Goal: Information Seeking & Learning: Learn about a topic

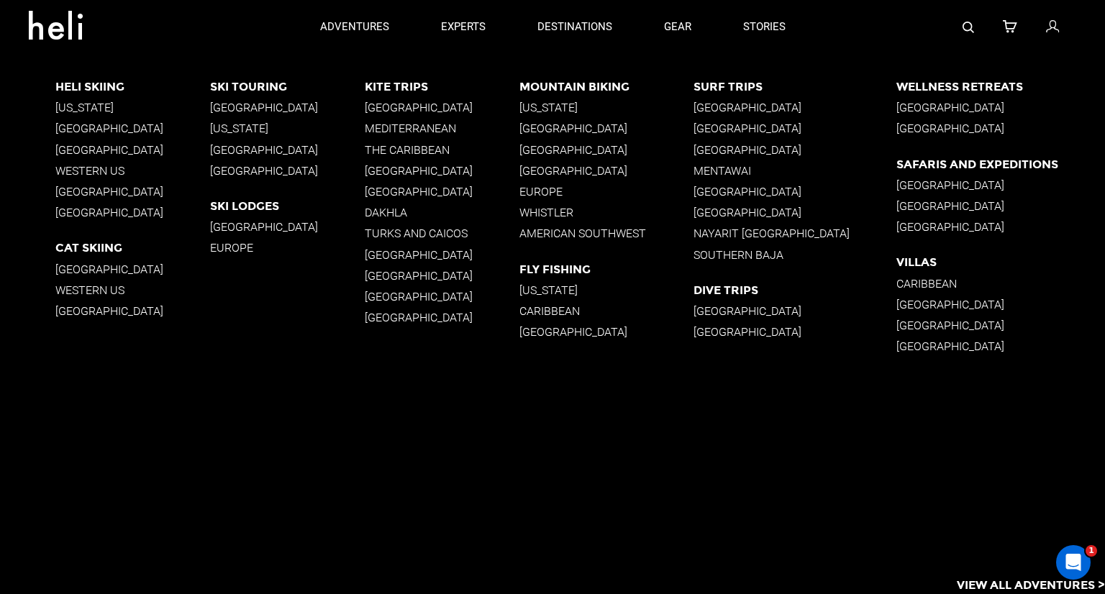
click at [95, 147] on p "[GEOGRAPHIC_DATA]" at bounding box center [132, 150] width 155 height 14
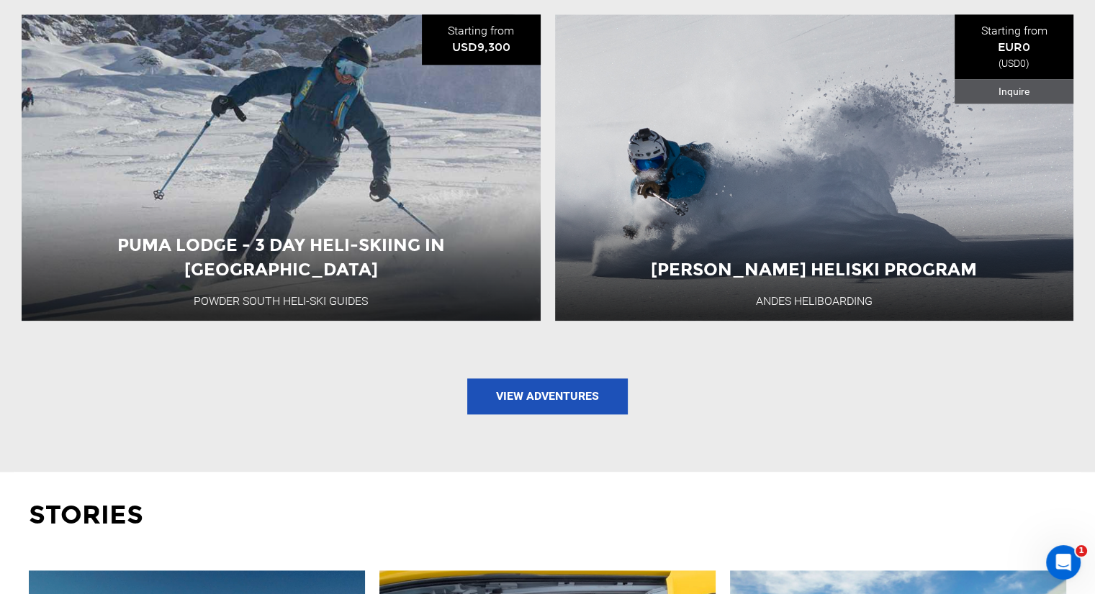
scroll to position [1799, 0]
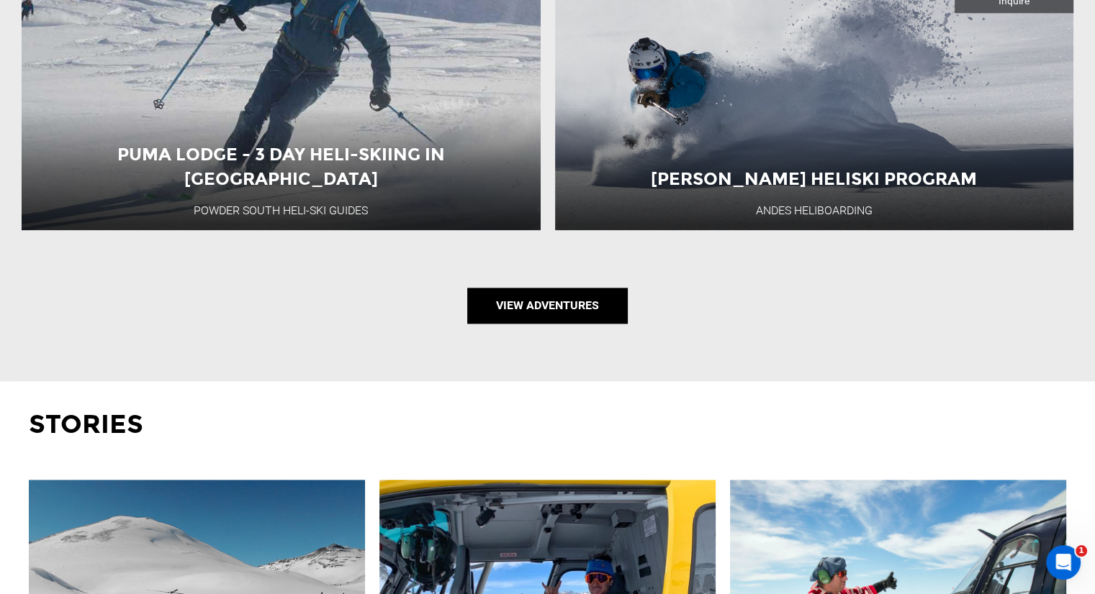
click at [521, 305] on link "View Adventures" at bounding box center [547, 306] width 160 height 36
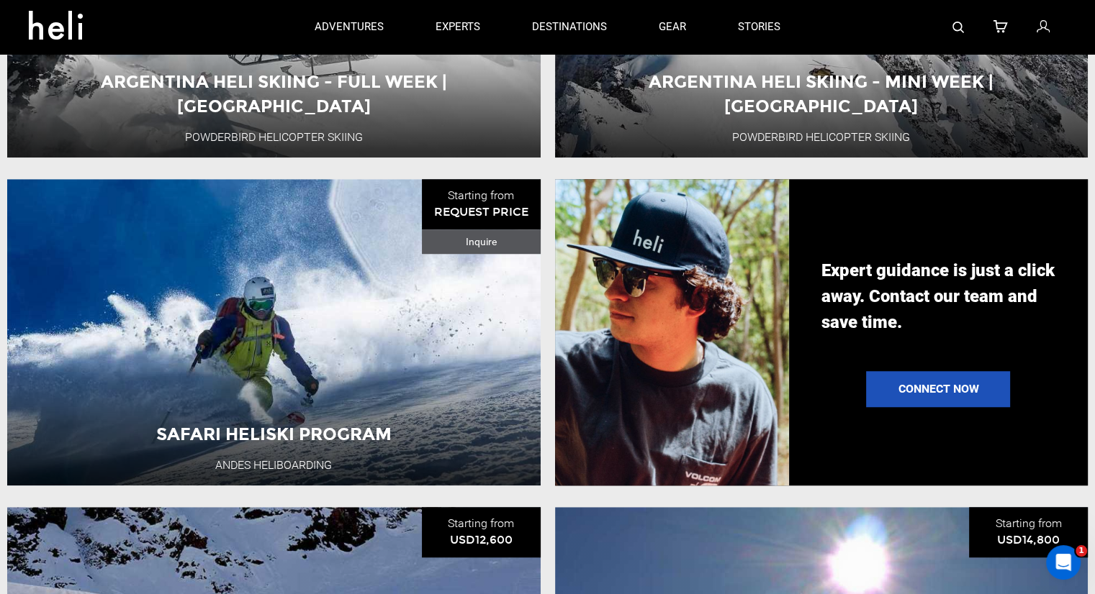
scroll to position [288, 0]
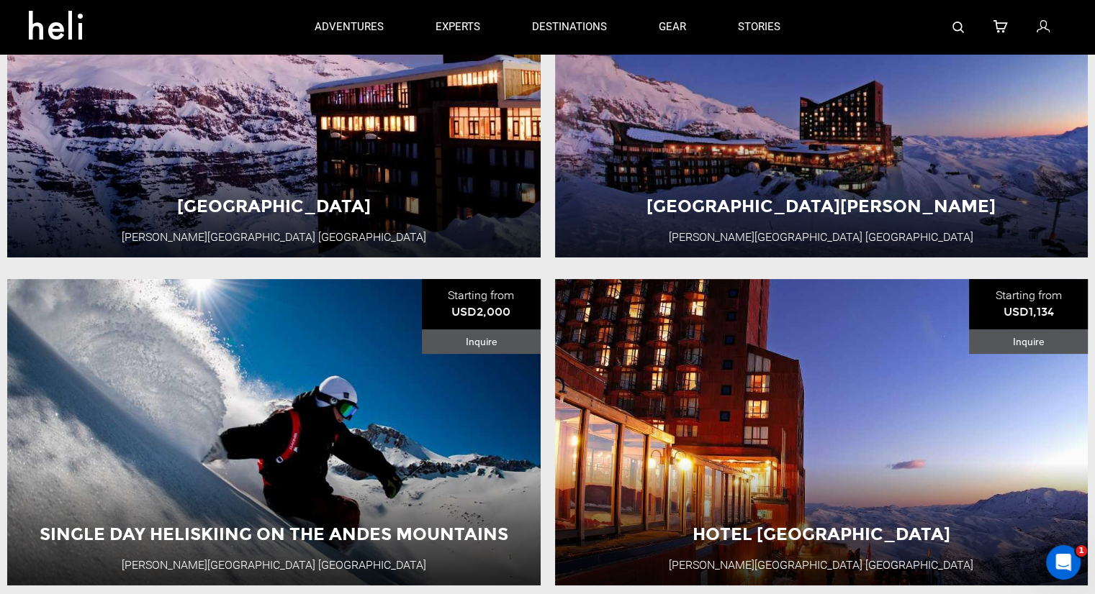
click at [960, 22] on img at bounding box center [958, 28] width 12 height 12
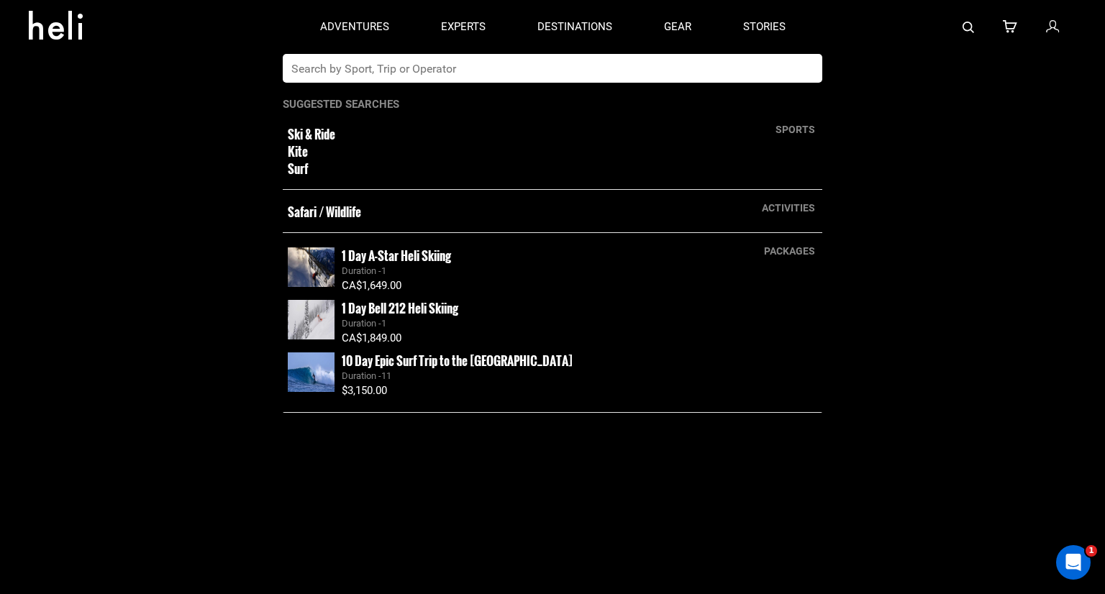
click at [636, 80] on input "text" at bounding box center [538, 68] width 510 height 29
type input "santiago"
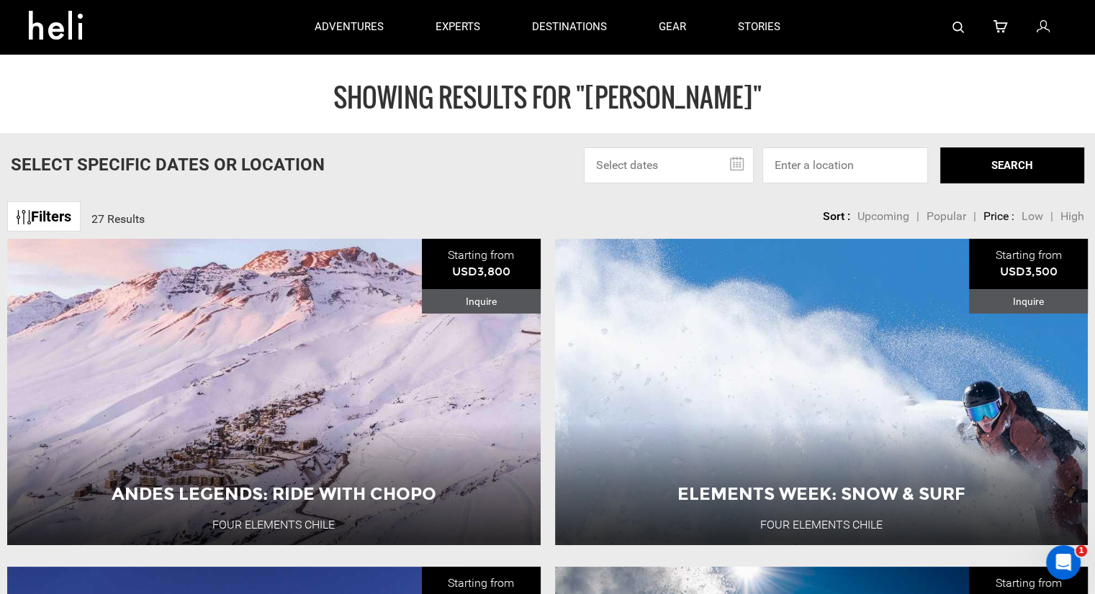
click at [966, 27] on div at bounding box center [936, 27] width 260 height 54
click at [961, 27] on img at bounding box center [958, 28] width 12 height 12
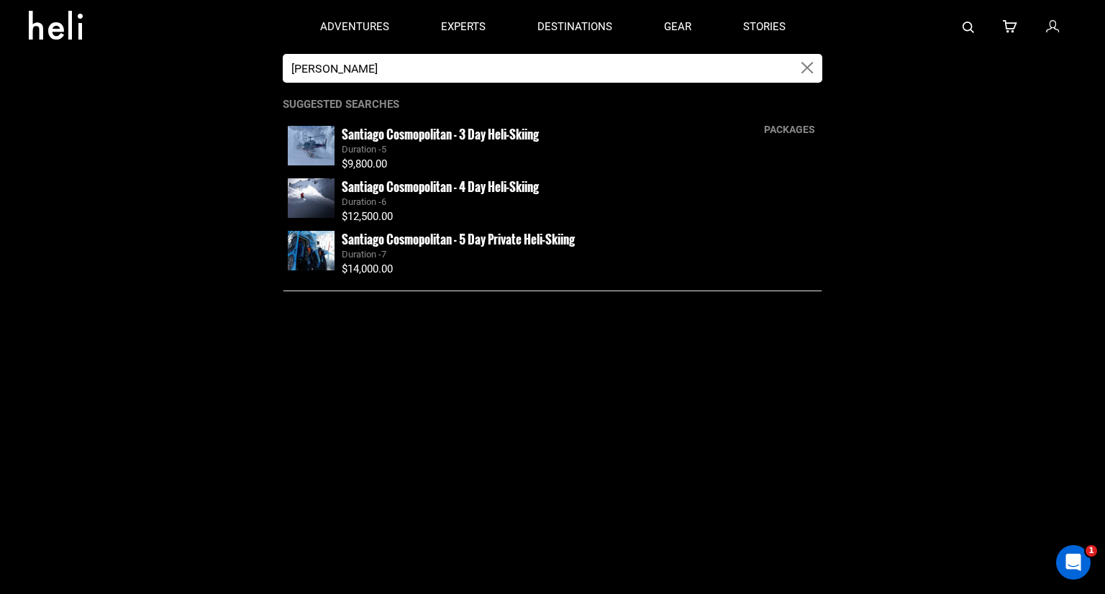
click at [652, 78] on input "santiago" at bounding box center [538, 68] width 510 height 29
click at [656, 68] on input "santiago" at bounding box center [538, 68] width 510 height 29
click at [654, 74] on input "santiago" at bounding box center [538, 68] width 510 height 29
click at [428, 240] on small "Santiago Cosmopolitan - 5 Day Private Heli-Skiing" at bounding box center [458, 239] width 233 height 18
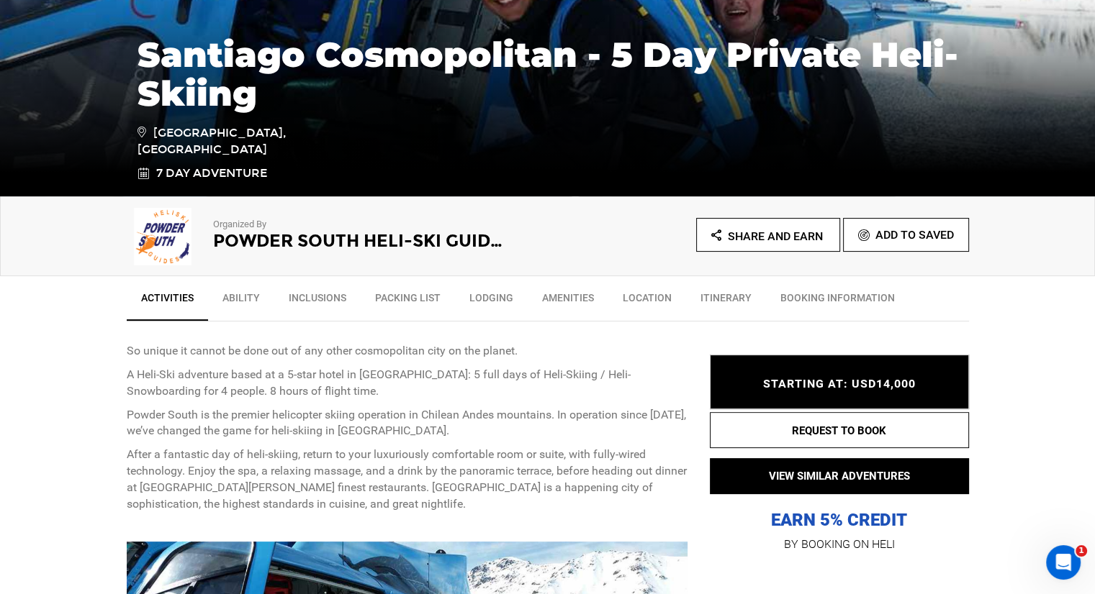
scroll to position [360, 0]
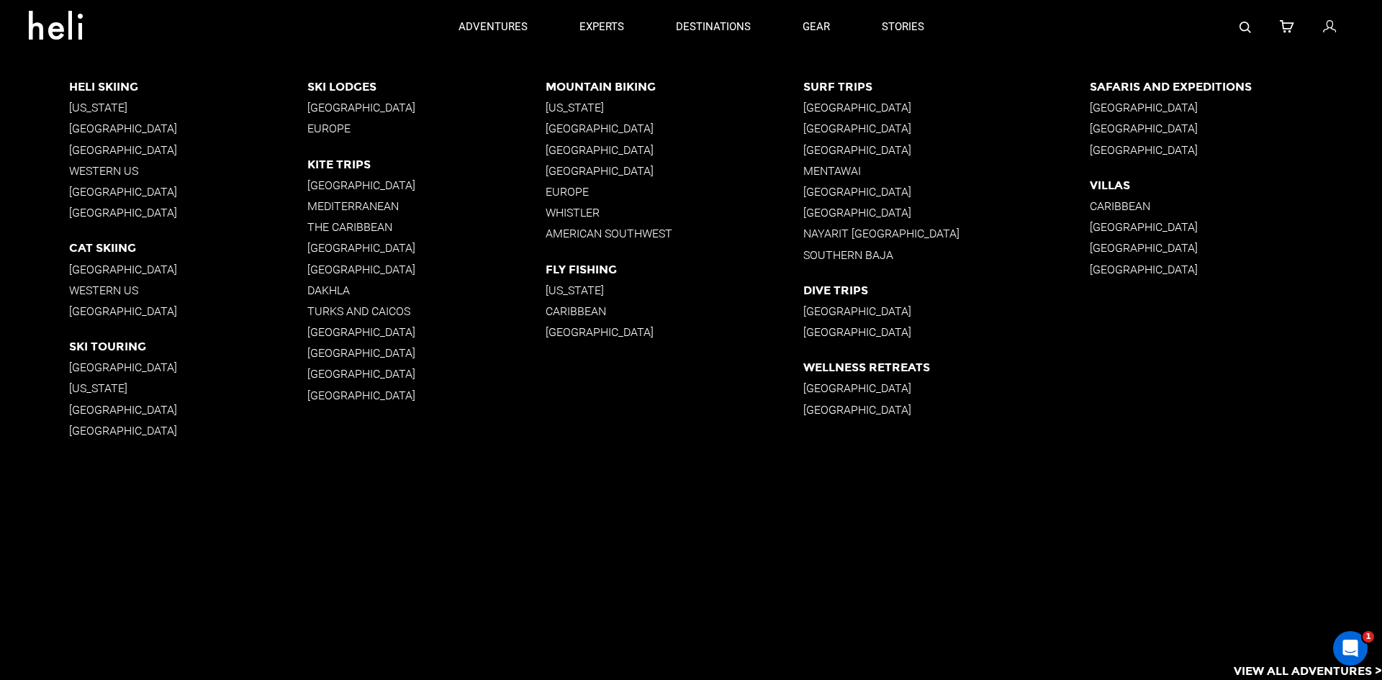
click at [566, 106] on p "[US_STATE]" at bounding box center [673, 108] width 257 height 14
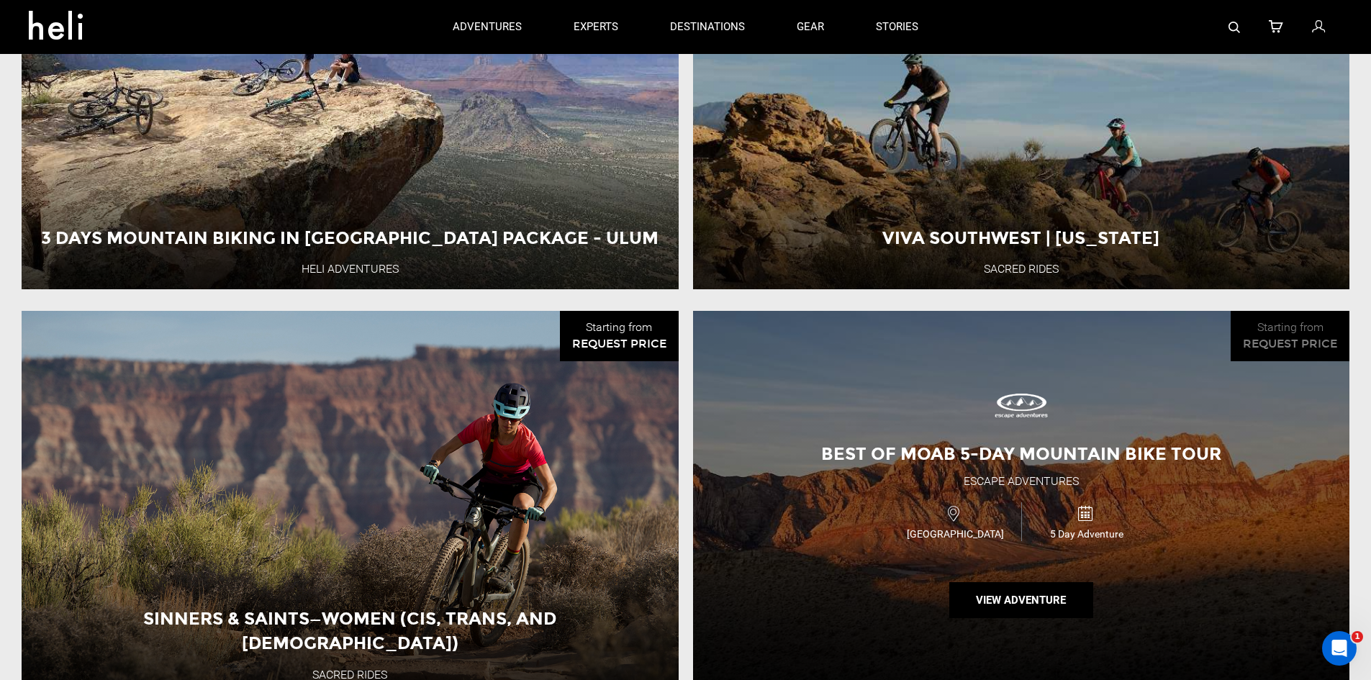
scroll to position [1223, 0]
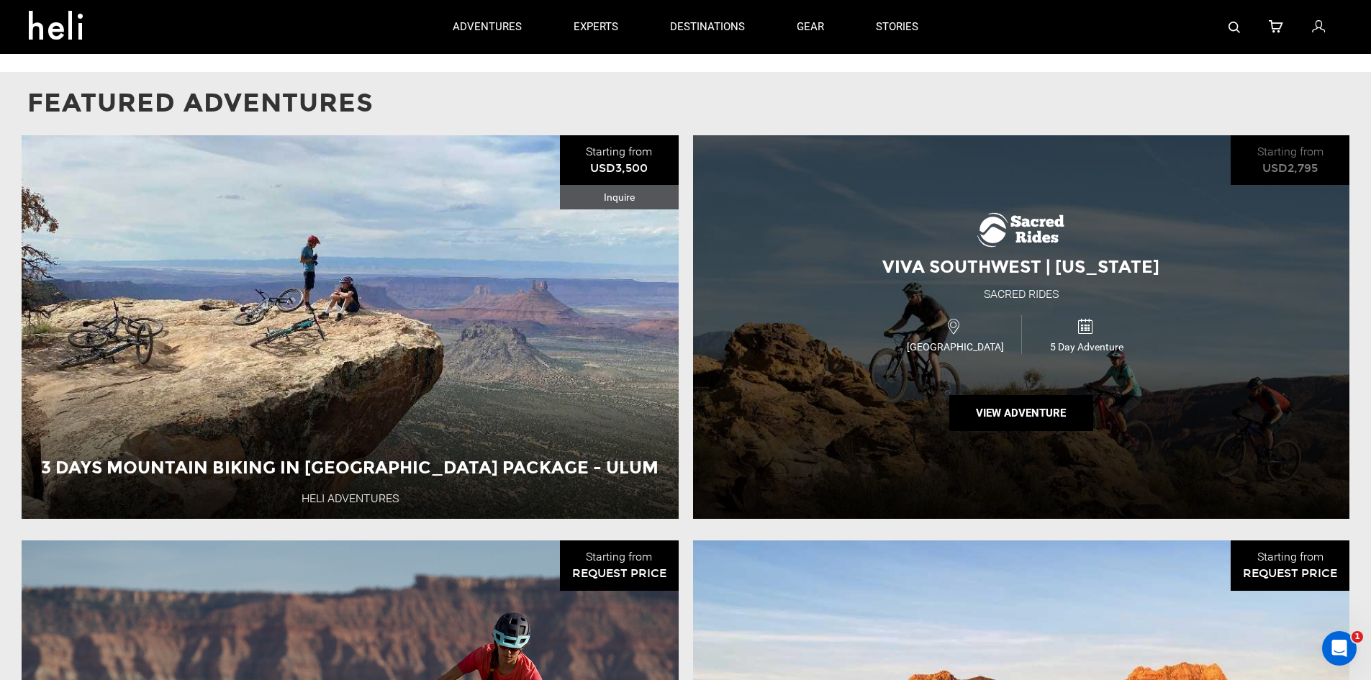
click at [956, 272] on div "Viva Southwest | Utah Sacred Rides USA 5 Day Adventure View Adventure" at bounding box center [1021, 327] width 657 height 384
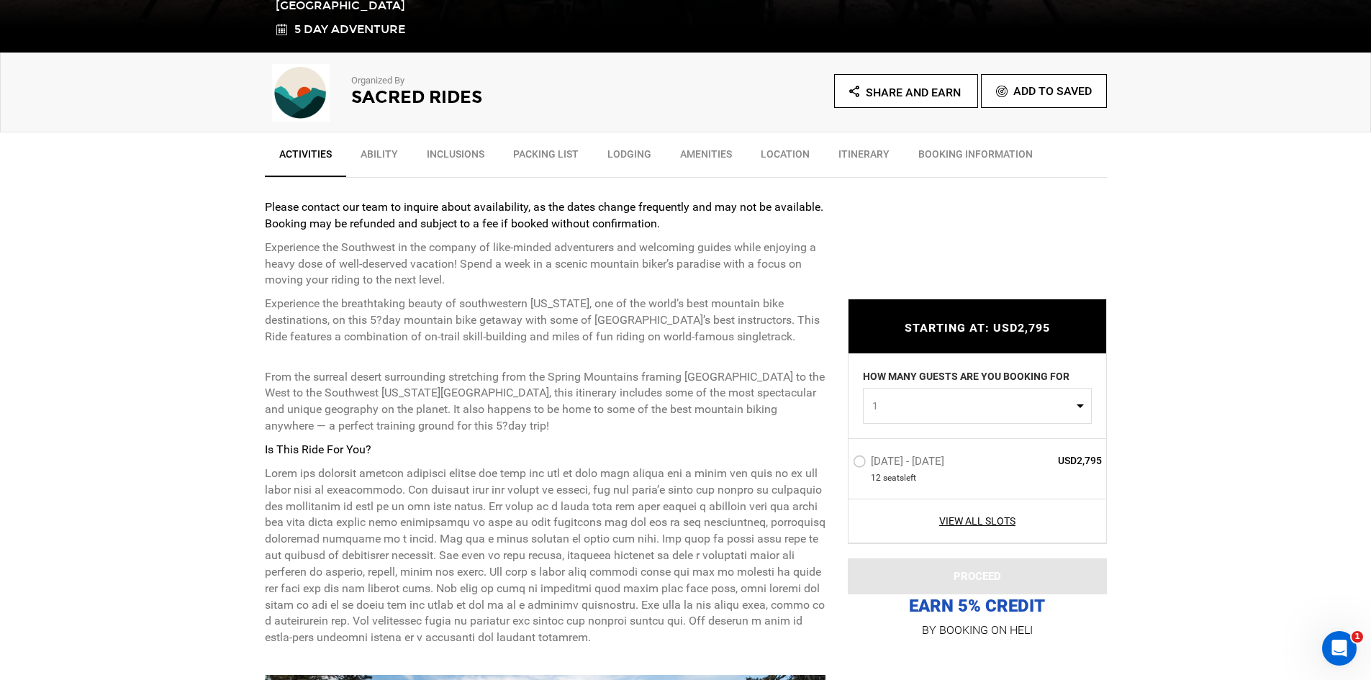
scroll to position [504, 0]
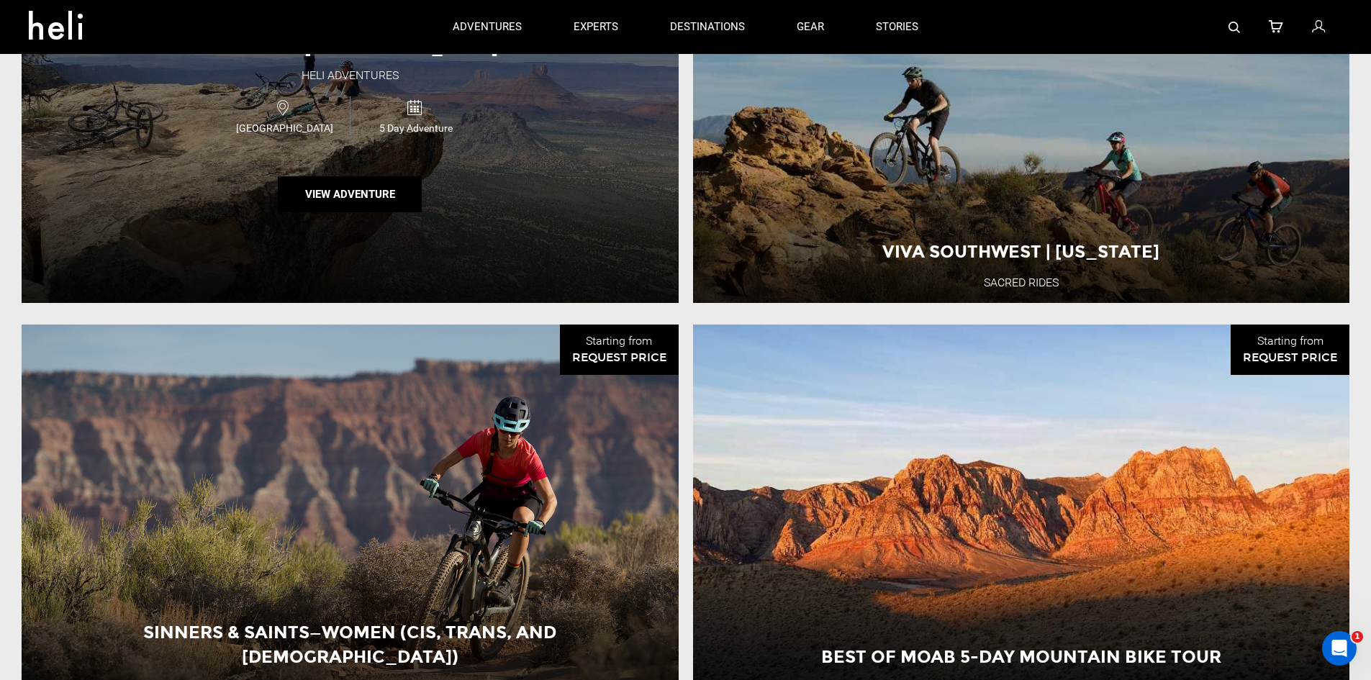
scroll to position [1367, 0]
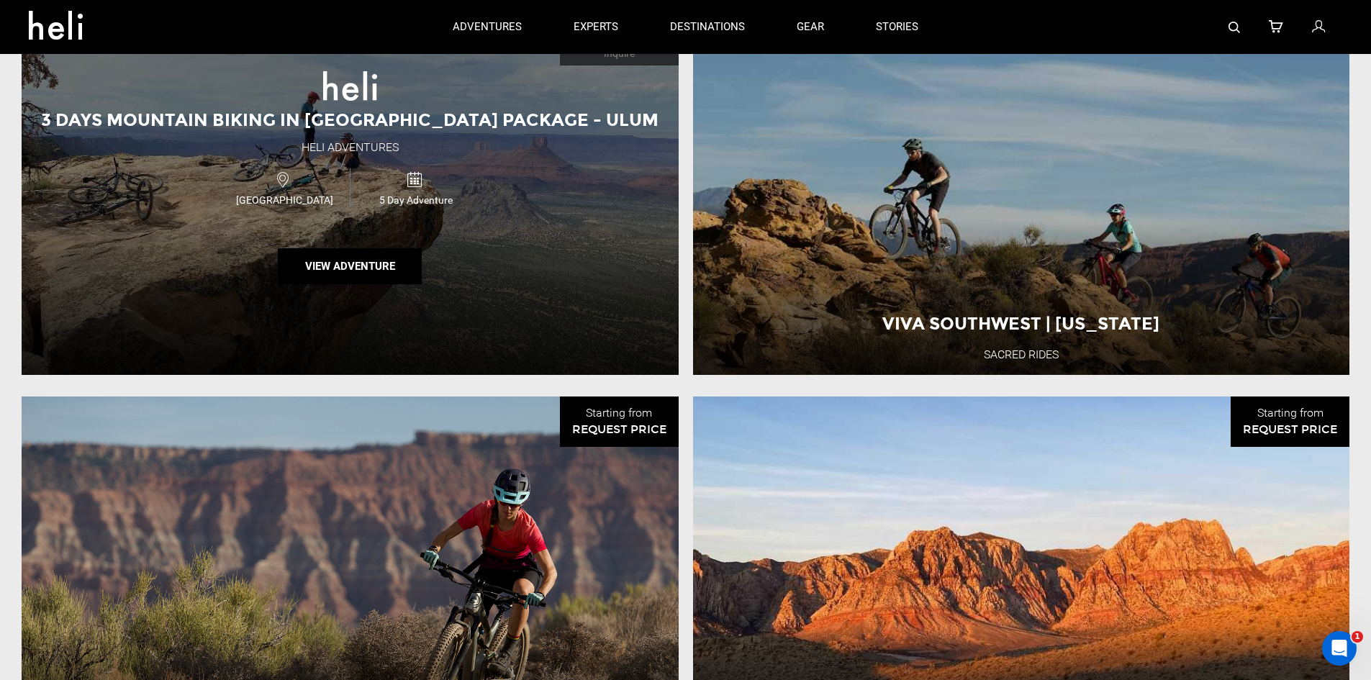
click at [515, 81] on div "3 Days Mountain Biking in Moab Package - Ulum Heli Adventures USA 5 Day Adventu…" at bounding box center [350, 183] width 657 height 384
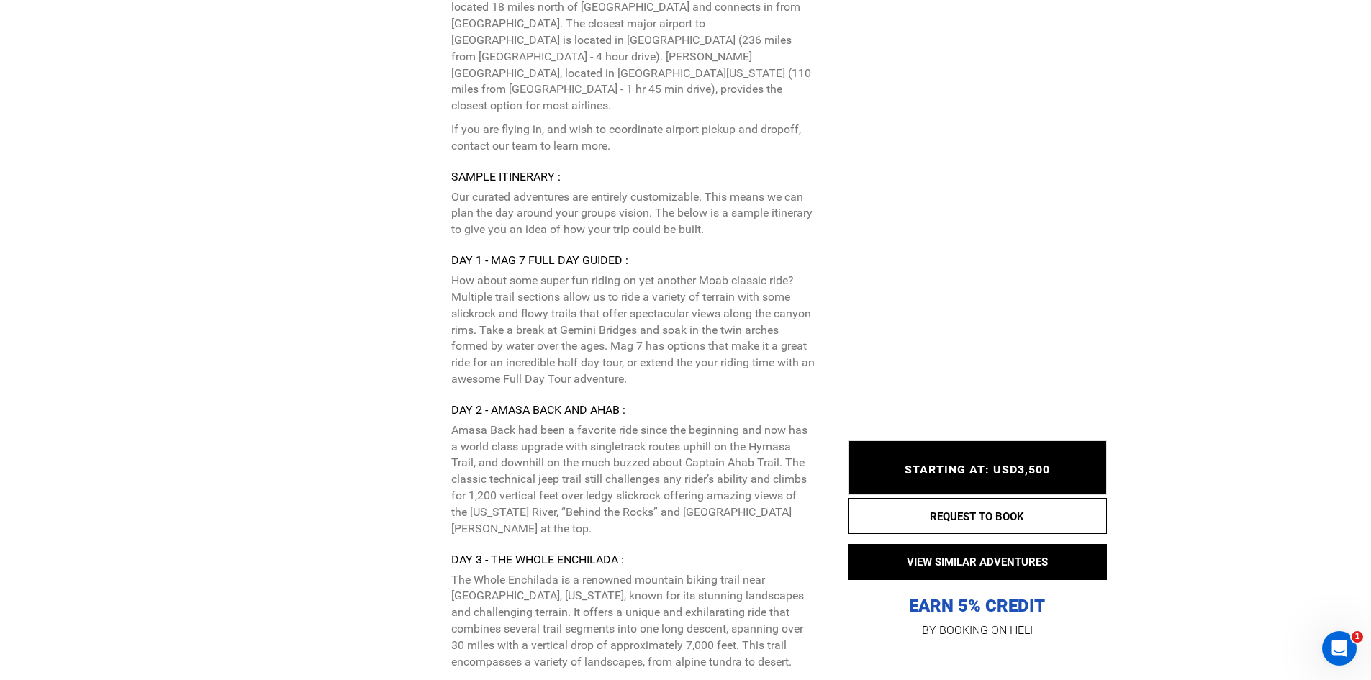
scroll to position [2735, 0]
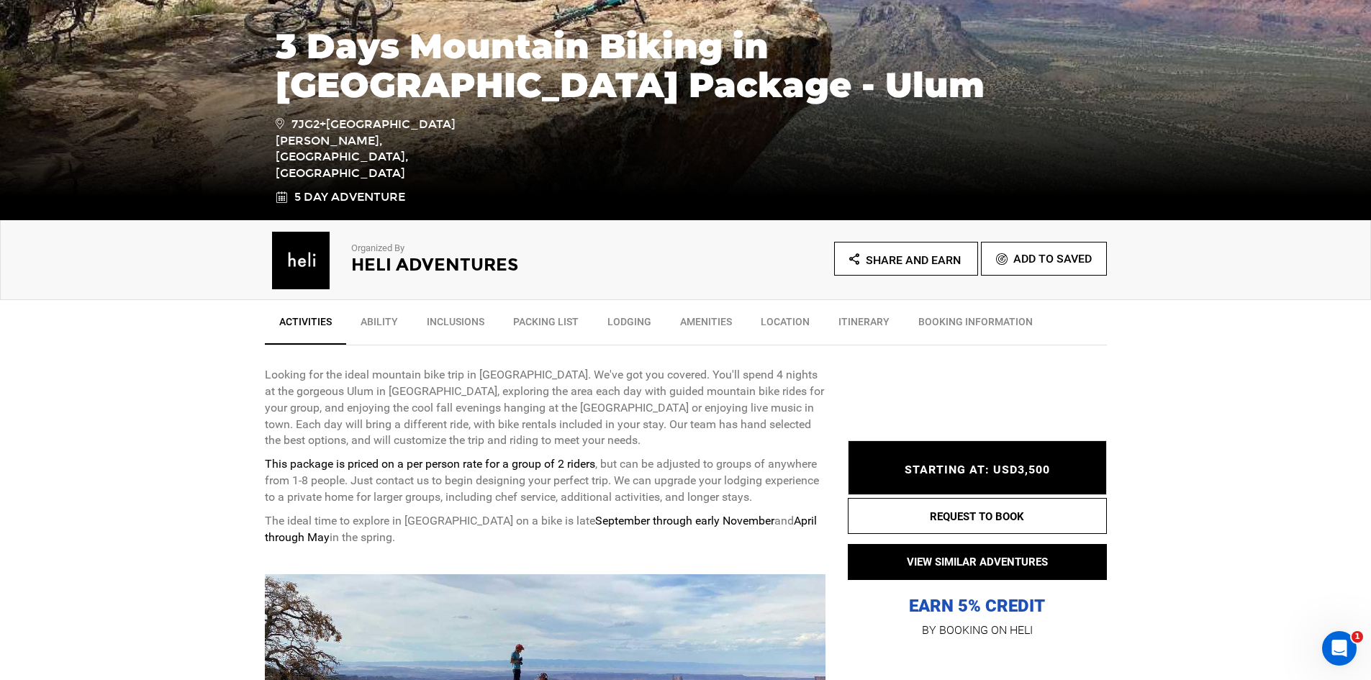
scroll to position [288, 0]
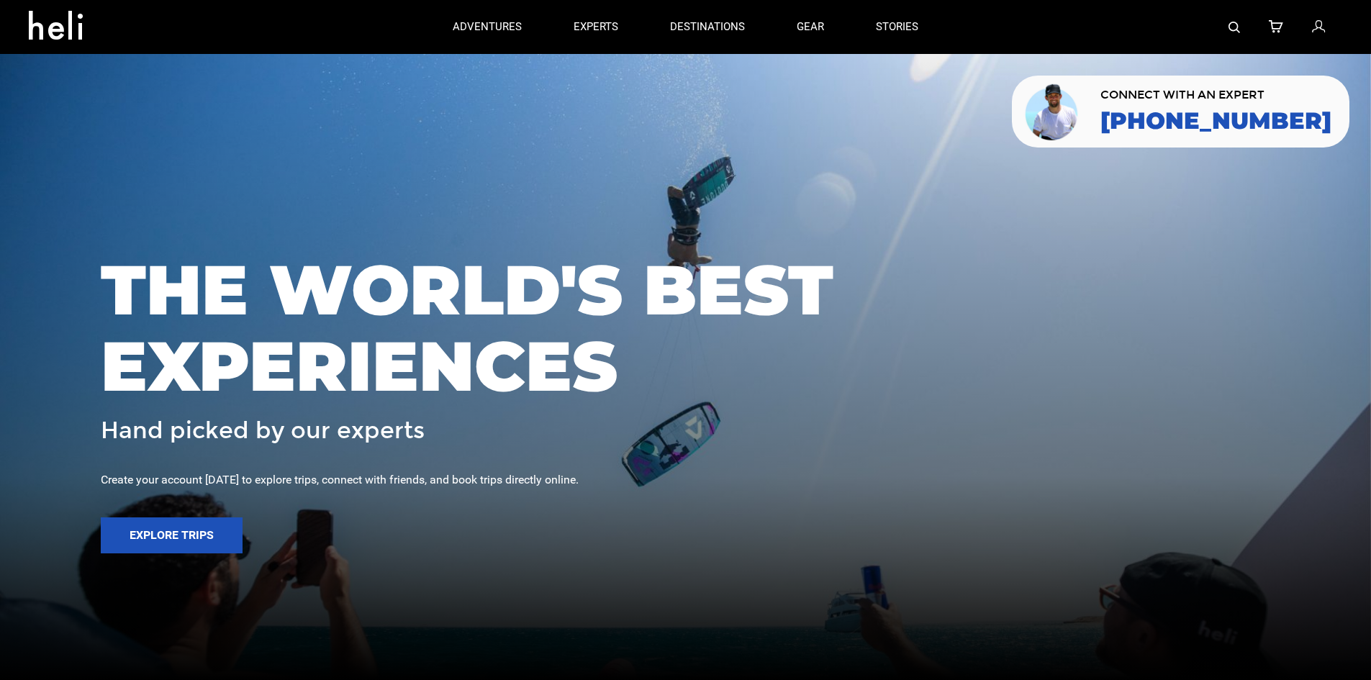
click at [1239, 20] on link at bounding box center [1234, 27] width 12 height 54
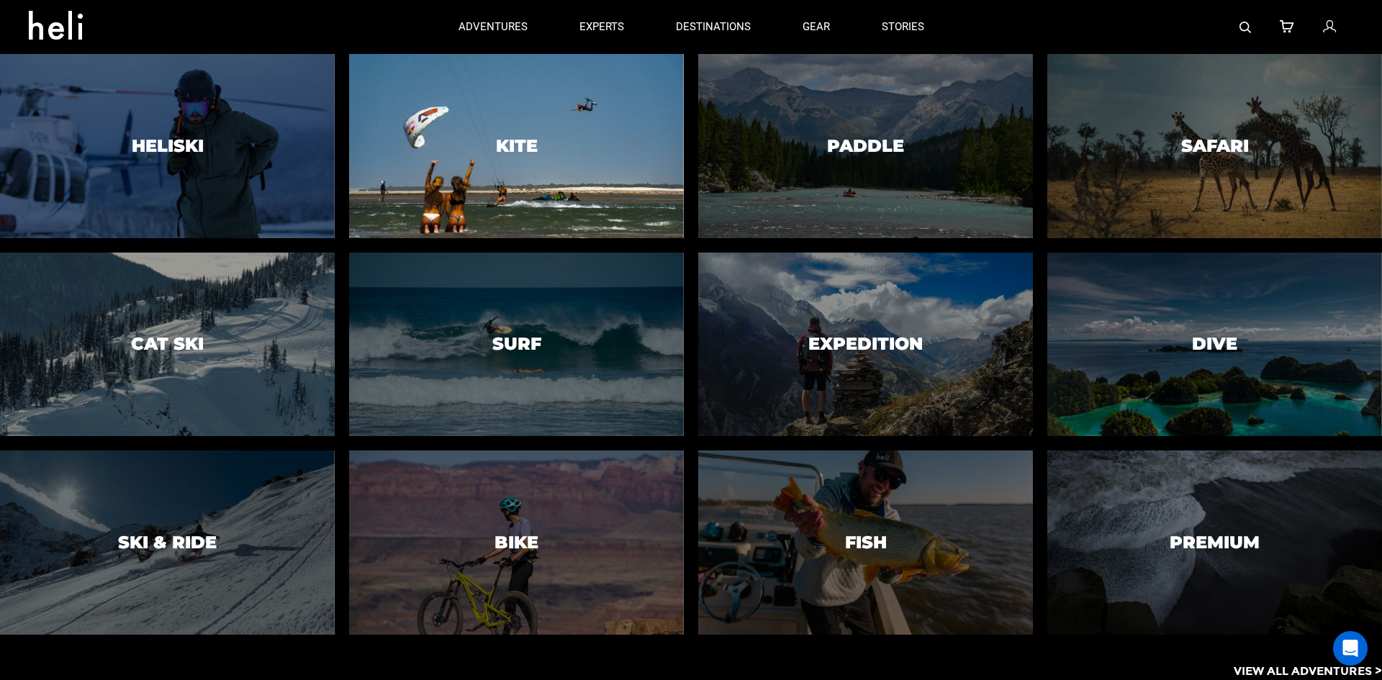
drag, startPoint x: 500, startPoint y: 66, endPoint x: 494, endPoint y: 81, distance: 16.2
click at [499, 68] on div at bounding box center [515, 146] width 341 height 188
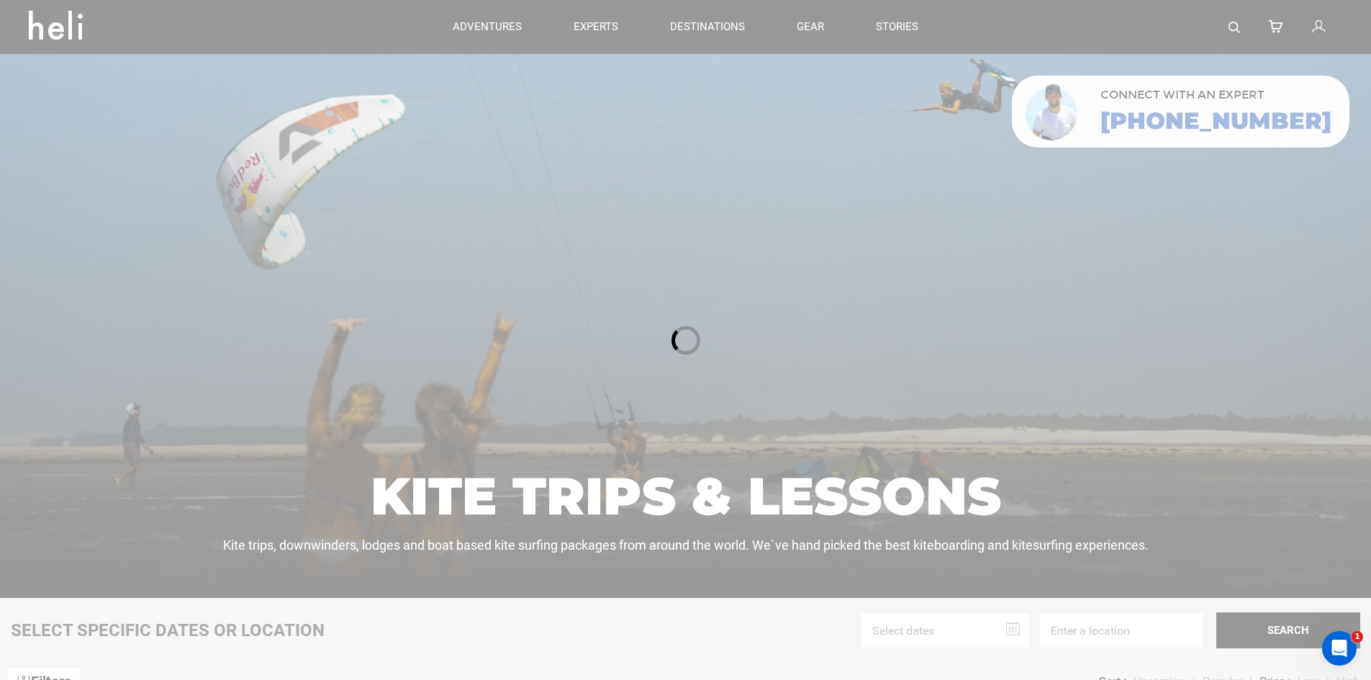
drag, startPoint x: 1255, startPoint y: 26, endPoint x: 1246, endPoint y: 26, distance: 9.4
click at [1255, 26] on div at bounding box center [685, 340] width 1371 height 680
click at [1233, 27] on div at bounding box center [685, 340] width 1371 height 680
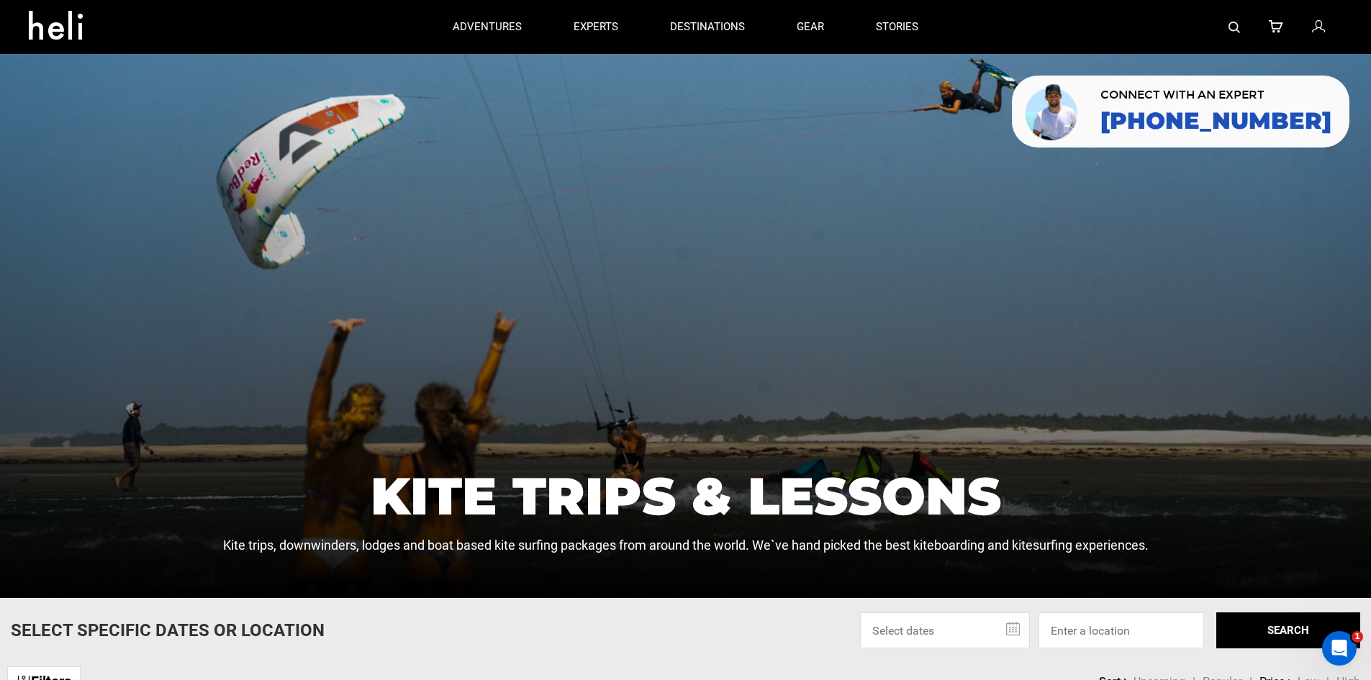
click at [1233, 27] on img at bounding box center [1234, 28] width 12 height 12
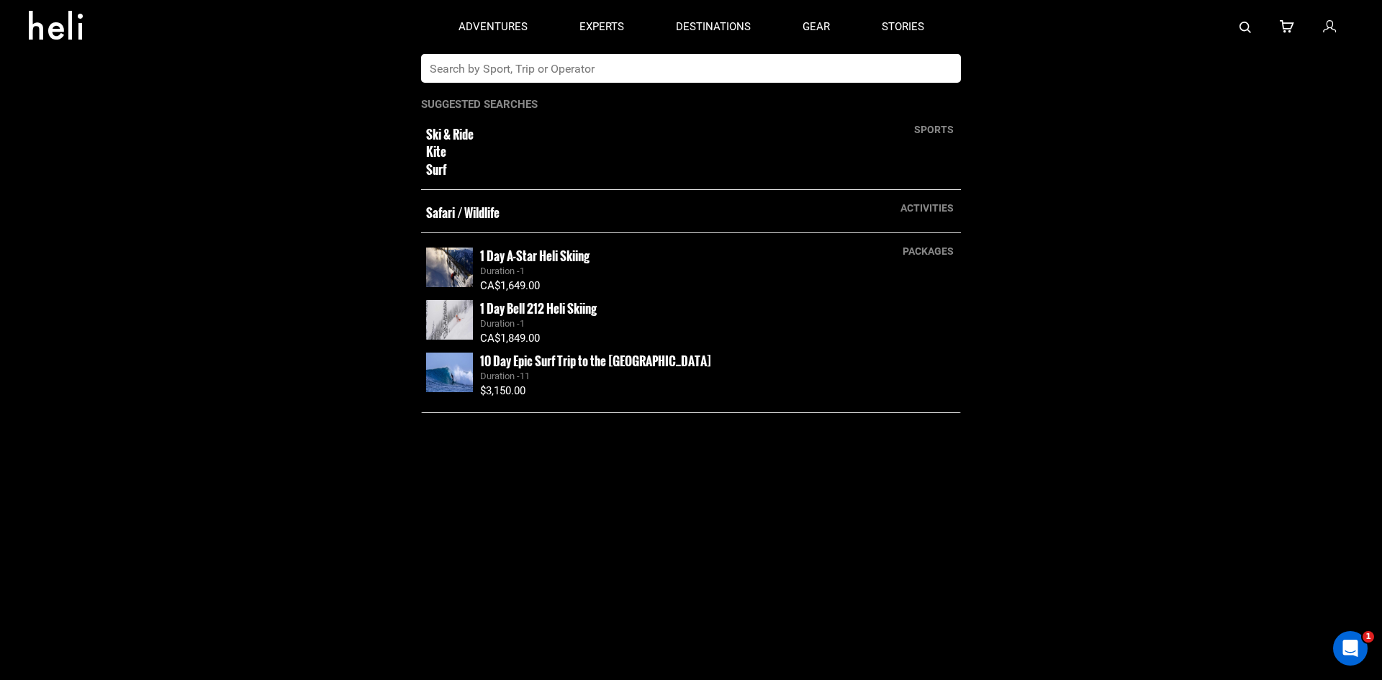
click at [590, 60] on input "text" at bounding box center [676, 68] width 510 height 29
type input "bentonville"
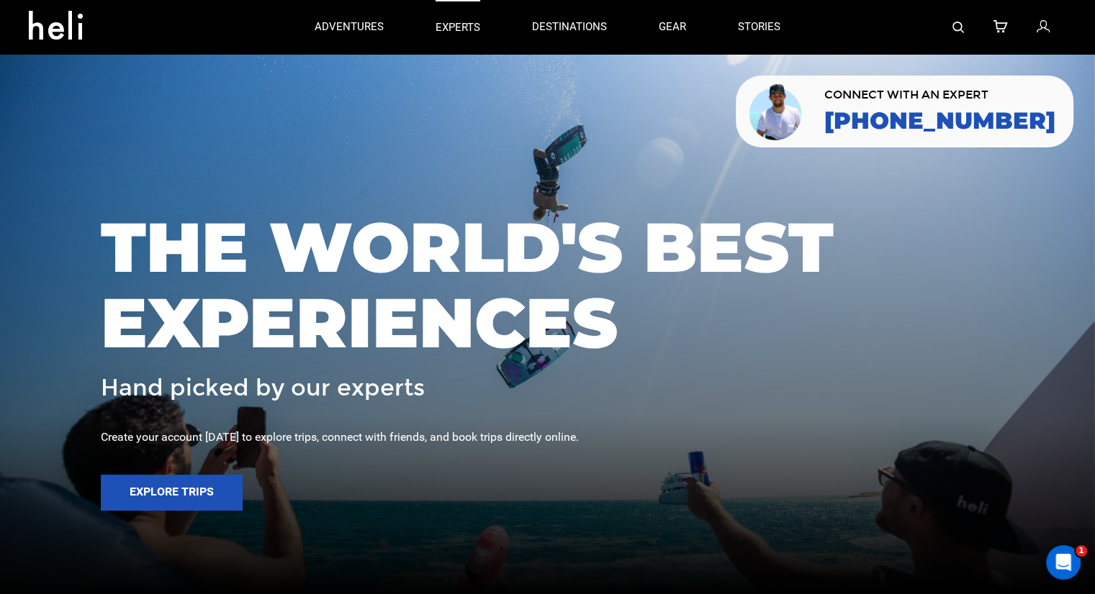
click at [458, 30] on p "experts" at bounding box center [457, 27] width 45 height 15
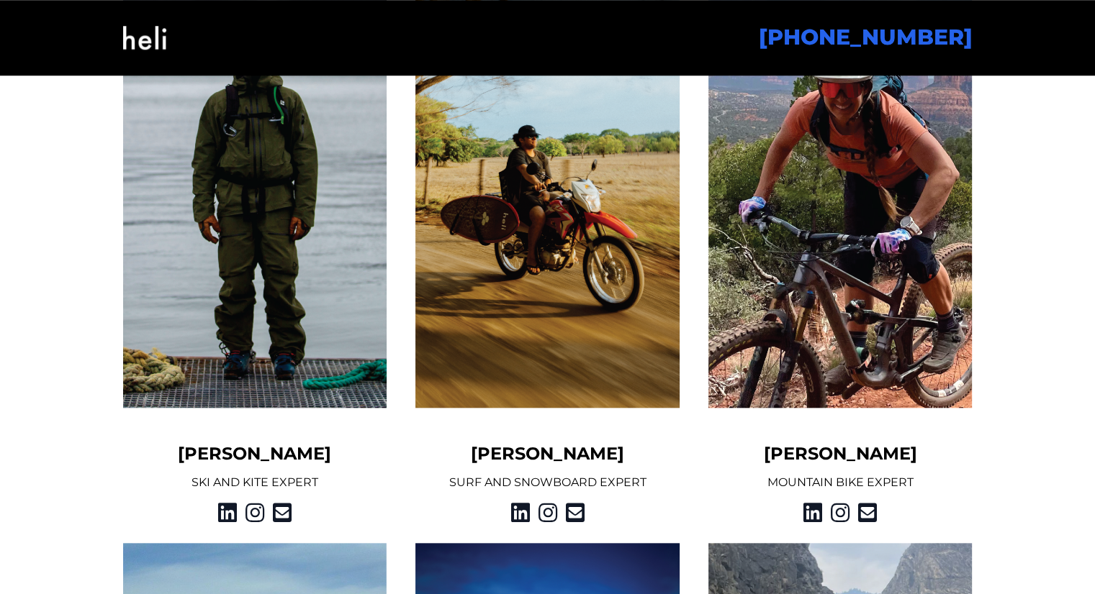
scroll to position [1215, 0]
